Goal: Check status: Check status

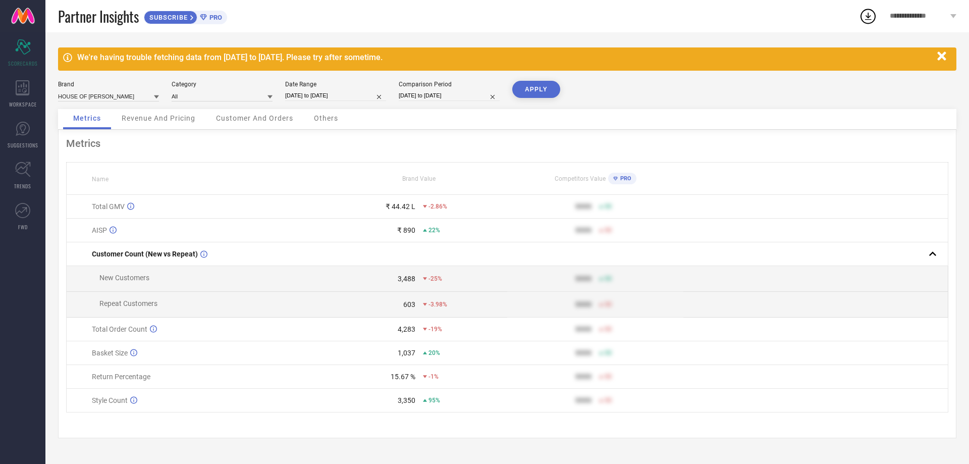
select select "7"
select select "2025"
select select "8"
select select "2025"
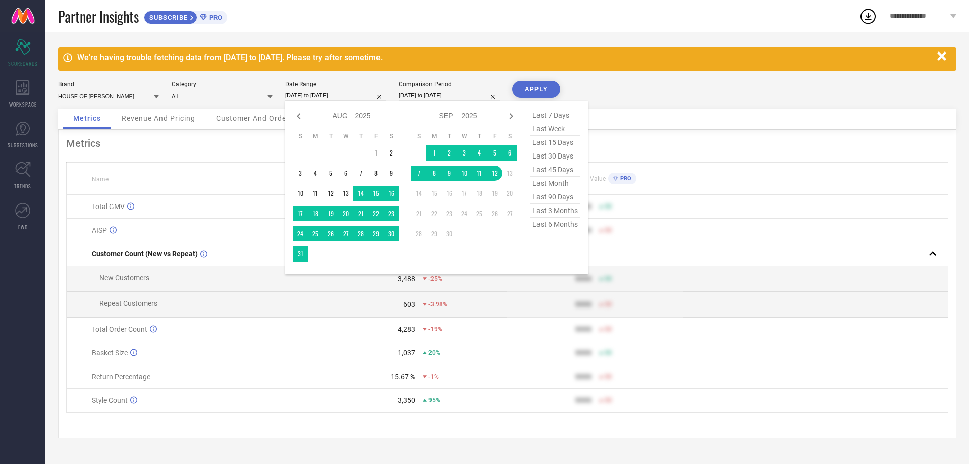
click at [342, 96] on input "[DATE] to [DATE]" at bounding box center [335, 95] width 101 height 11
click at [430, 149] on td "1" at bounding box center [433, 152] width 15 height 15
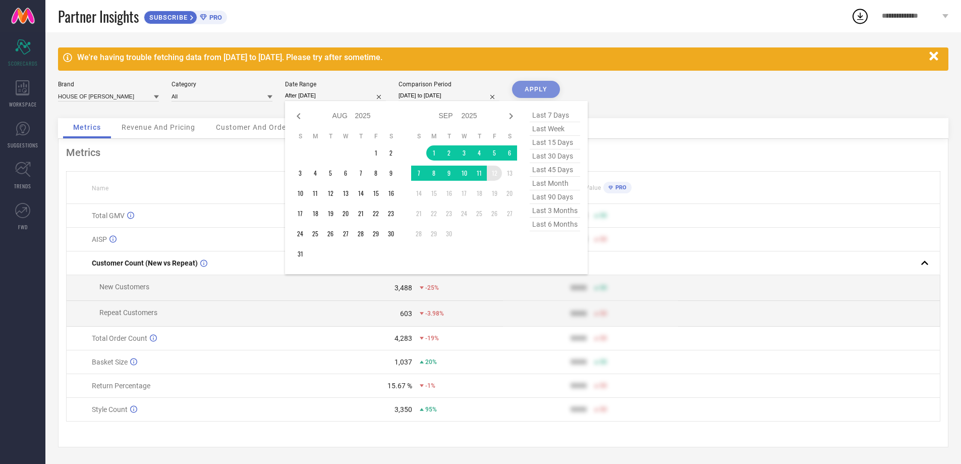
type input "[DATE] to [DATE]"
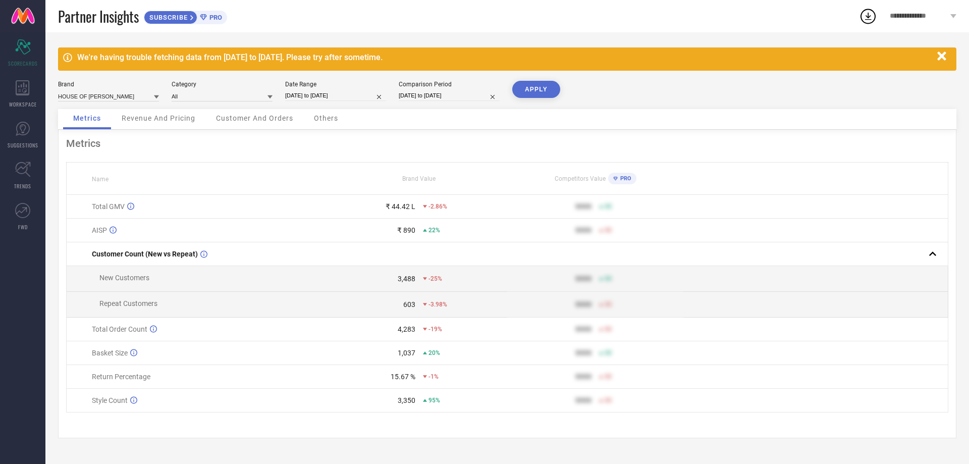
select select "7"
select select "2024"
select select "8"
select select "2024"
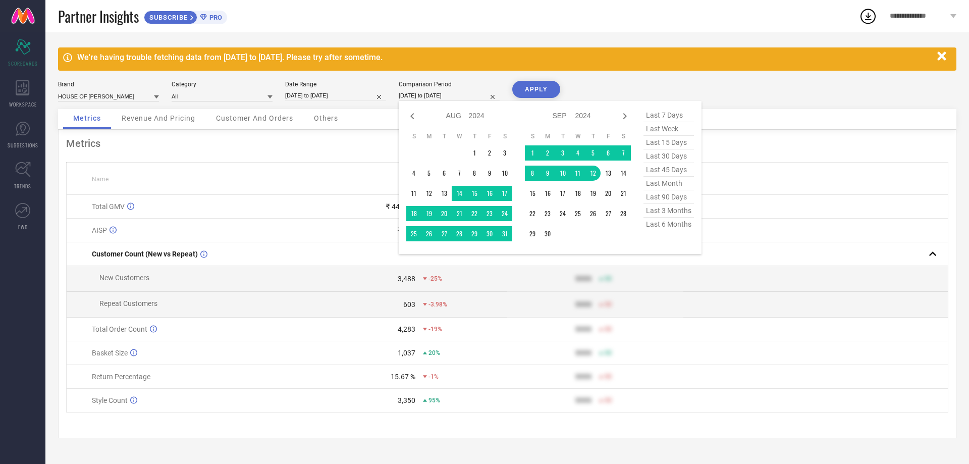
drag, startPoint x: 439, startPoint y: 93, endPoint x: 432, endPoint y: 120, distance: 27.2
click at [440, 93] on input "[DATE] to [DATE]" at bounding box center [449, 95] width 101 height 11
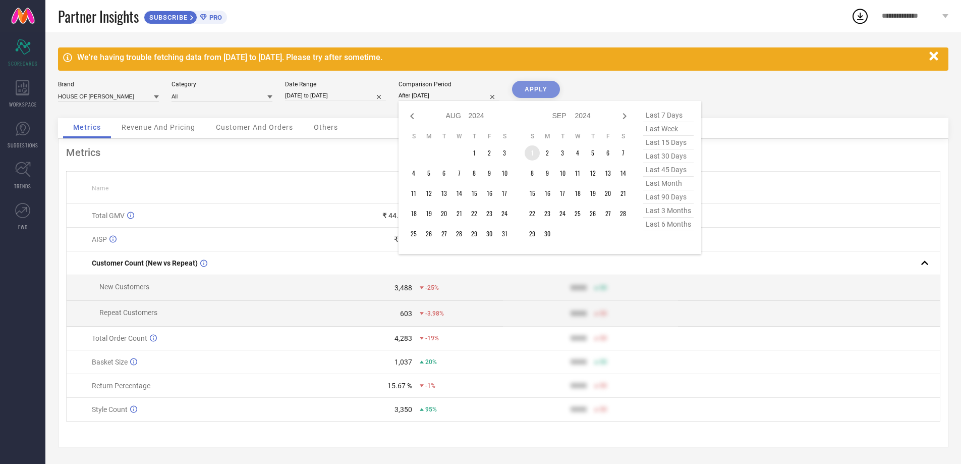
click at [531, 148] on td "1" at bounding box center [532, 152] width 15 height 15
type input "[DATE] to [DATE]"
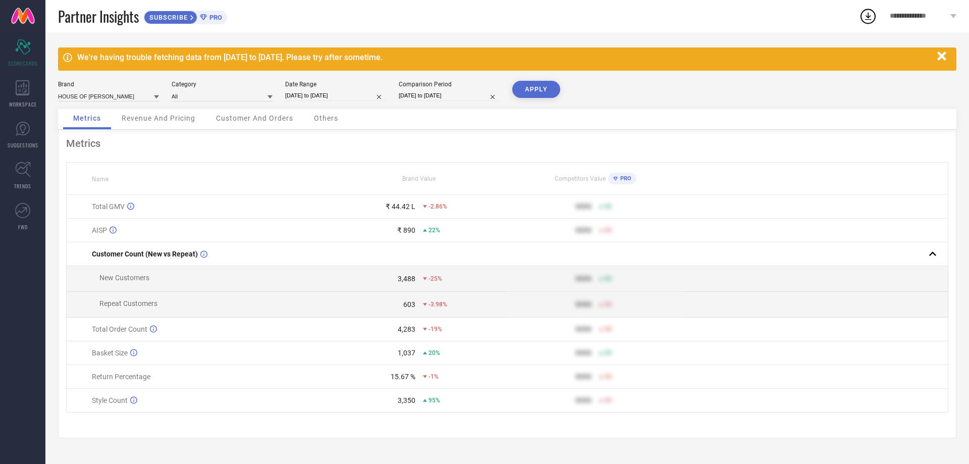
click at [523, 90] on button "APPLY" at bounding box center [536, 89] width 48 height 17
